Goal: Check status: Check status

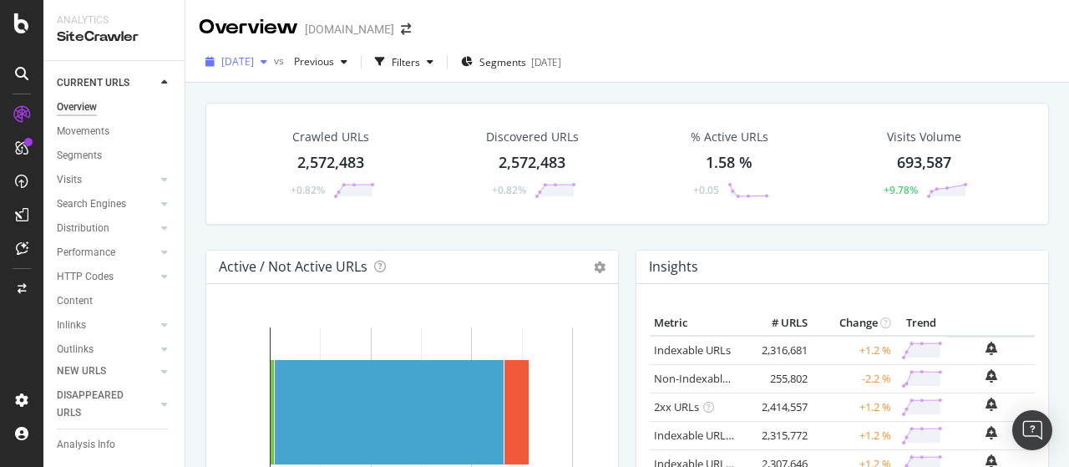
click at [254, 60] on span "[DATE]" at bounding box center [237, 61] width 33 height 14
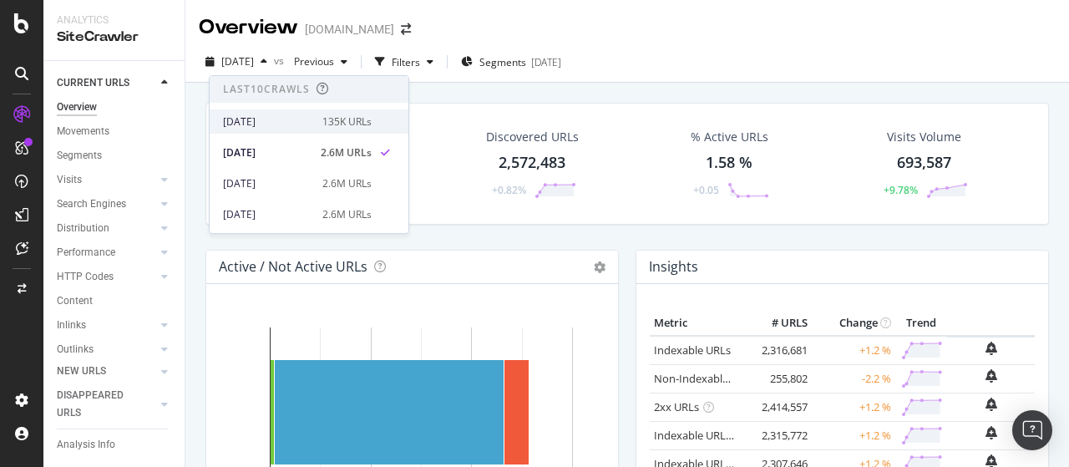
click at [282, 121] on div "2025 Sep. 22nd" at bounding box center [267, 121] width 89 height 15
